Goal: Task Accomplishment & Management: Manage account settings

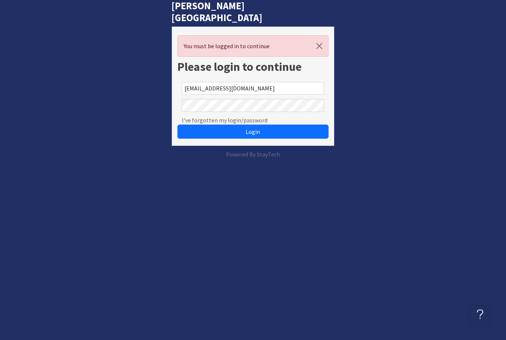
click at [253, 124] on button "Login" at bounding box center [252, 131] width 151 height 14
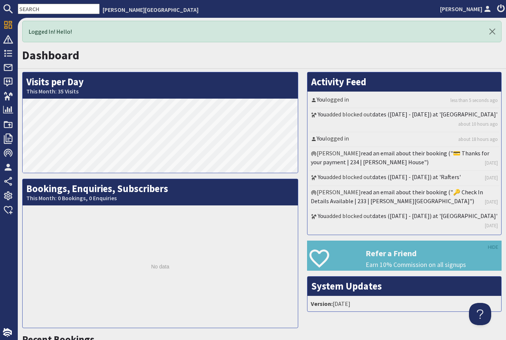
click at [8, 95] on icon at bounding box center [8, 96] width 10 height 10
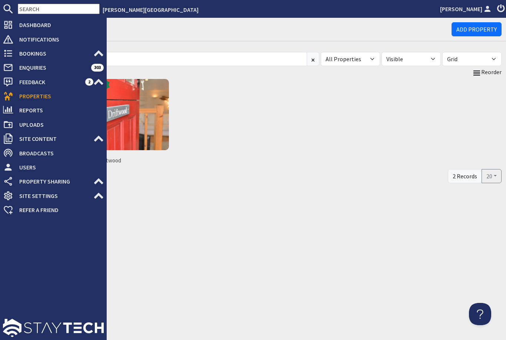
click at [136, 111] on img at bounding box center [133, 114] width 71 height 71
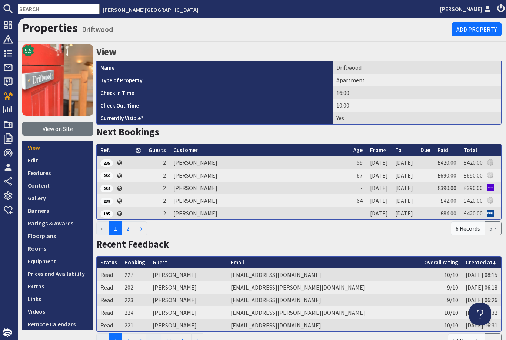
click at [49, 276] on link "Prices and Availability" at bounding box center [57, 273] width 71 height 13
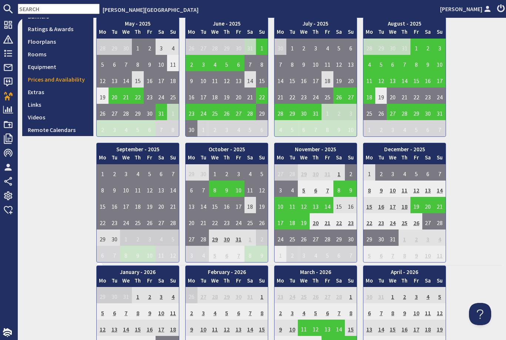
scroll to position [195, 0]
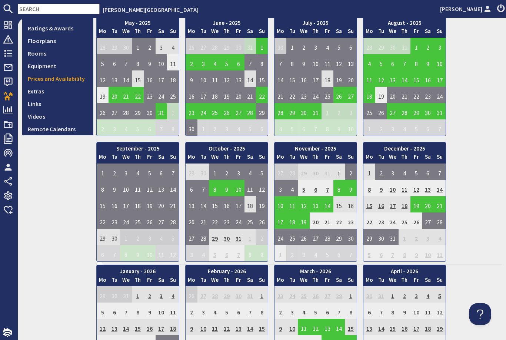
click at [214, 237] on td "29" at bounding box center [215, 237] width 12 height 16
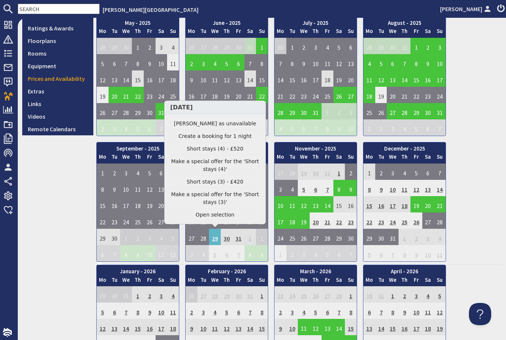
click at [221, 218] on link "Open selection" at bounding box center [215, 215] width 91 height 8
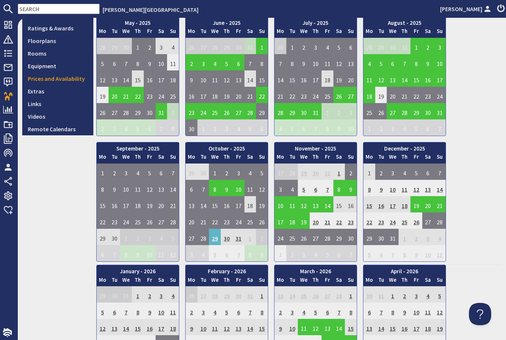
click at [341, 168] on td "1" at bounding box center [339, 171] width 12 height 16
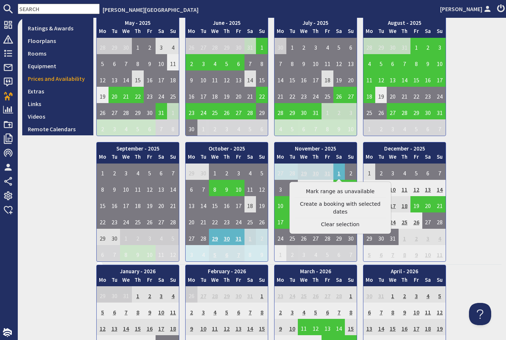
click at [348, 190] on link "Mark range as unavailable" at bounding box center [340, 191] width 91 height 8
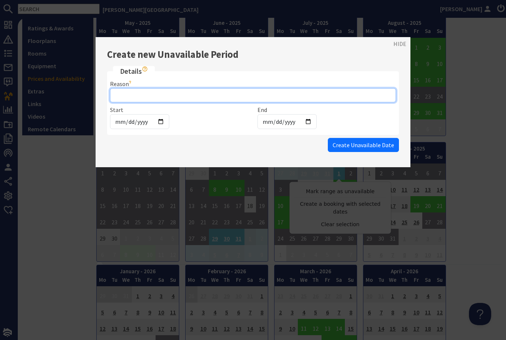
click at [131, 100] on input "Reason" at bounding box center [253, 95] width 286 height 14
type input "Airbnb"
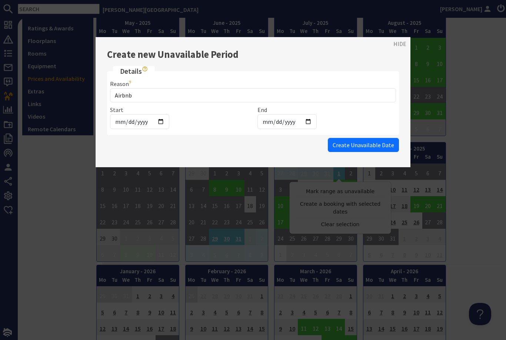
click at [373, 142] on span "Create Unavailable Date" at bounding box center [363, 144] width 61 height 7
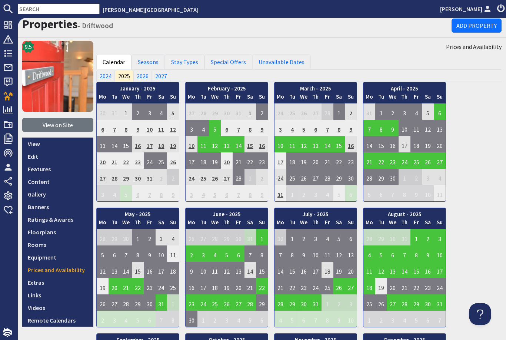
scroll to position [231, 0]
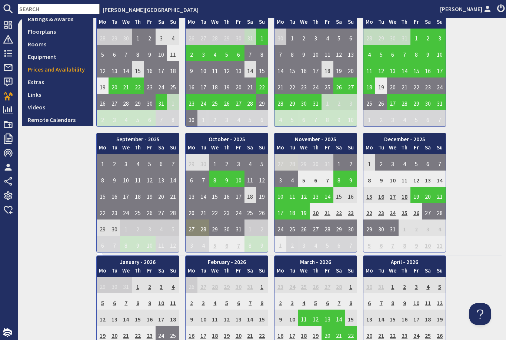
click at [193, 229] on td "27" at bounding box center [192, 227] width 12 height 16
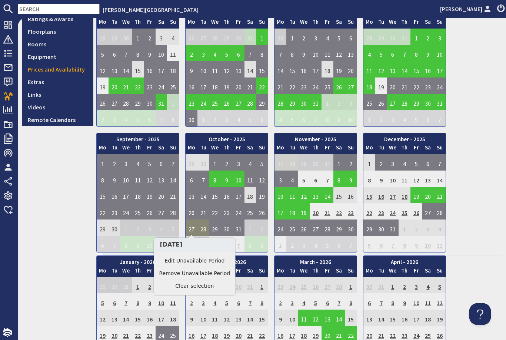
click at [213, 262] on link "Edit Unavailable Period" at bounding box center [194, 261] width 71 height 8
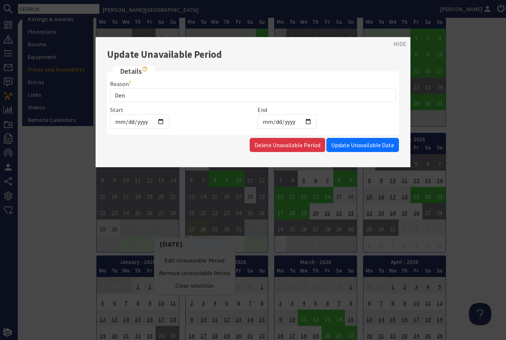
click at [402, 45] on link "HIDE" at bounding box center [399, 43] width 13 height 9
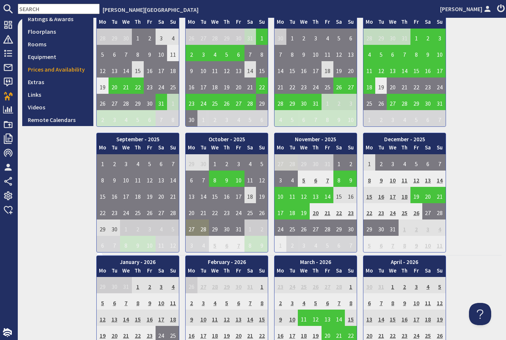
scroll to position [31, 0]
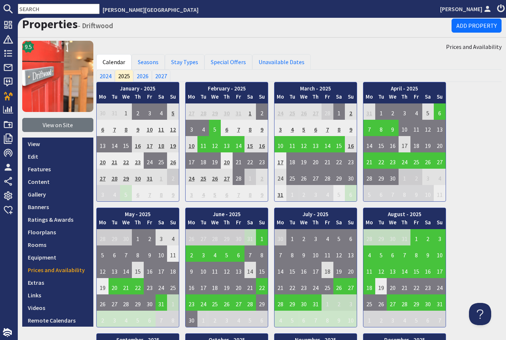
click at [40, 70] on img at bounding box center [57, 76] width 71 height 71
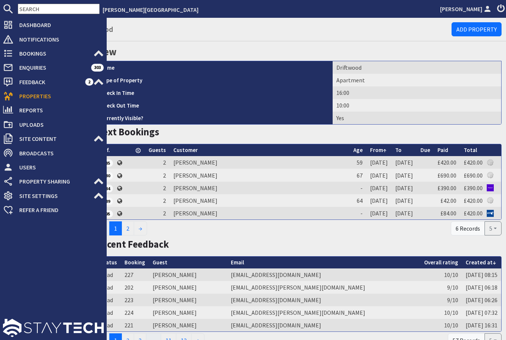
click at [5, 99] on icon at bounding box center [8, 96] width 10 height 10
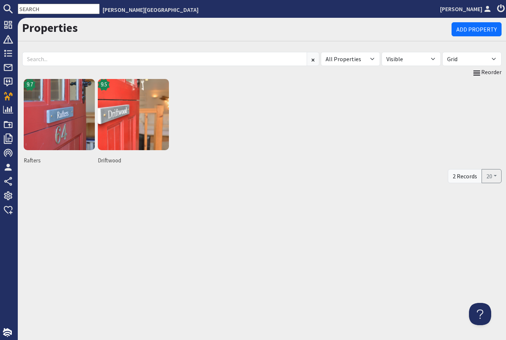
click at [49, 123] on img at bounding box center [59, 114] width 71 height 71
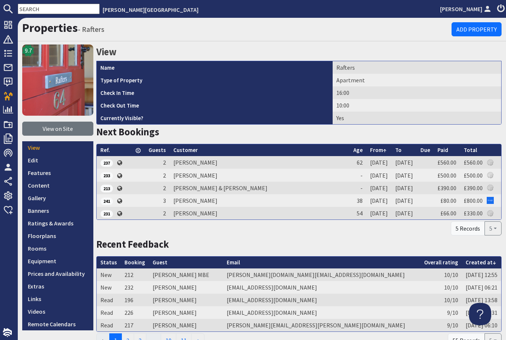
click at [61, 274] on link "Prices and Availability" at bounding box center [57, 273] width 71 height 13
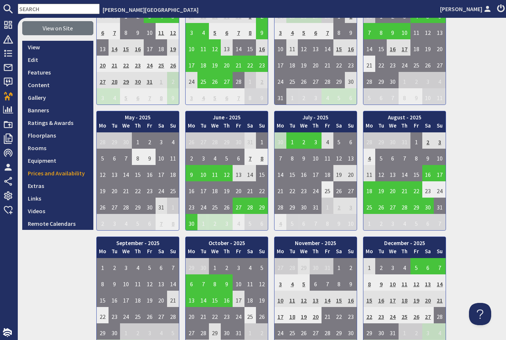
scroll to position [100, 0]
